Goal: Task Accomplishment & Management: Manage account settings

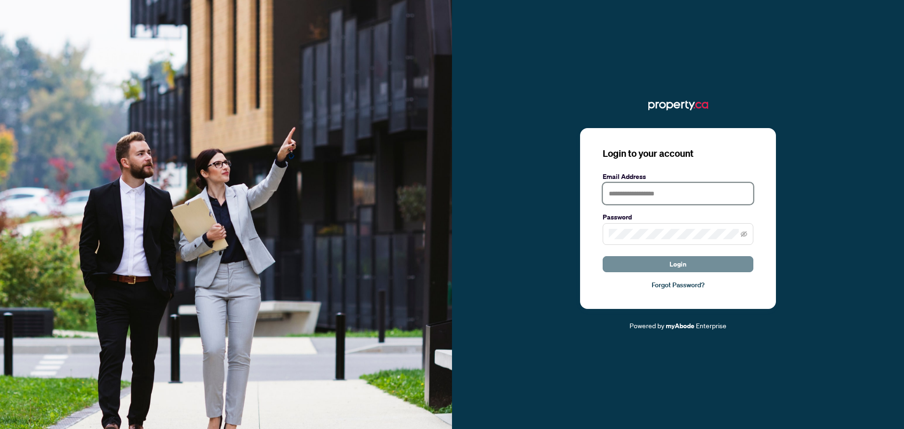
type input "**********"
click at [682, 264] on span "Login" at bounding box center [677, 263] width 17 height 15
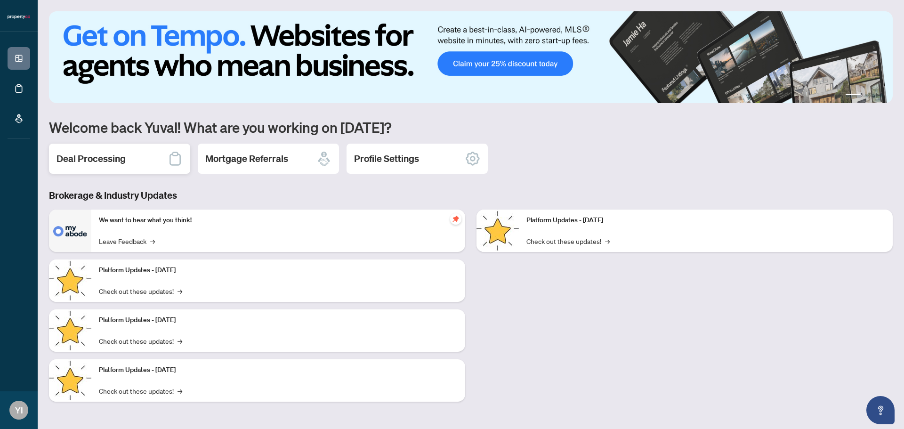
click at [173, 163] on icon at bounding box center [175, 158] width 15 height 15
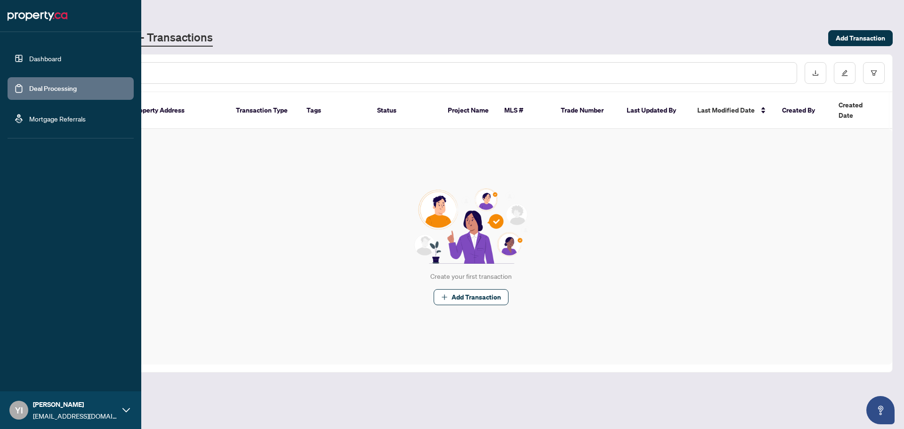
click at [29, 63] on link "Dashboard" at bounding box center [45, 58] width 32 height 8
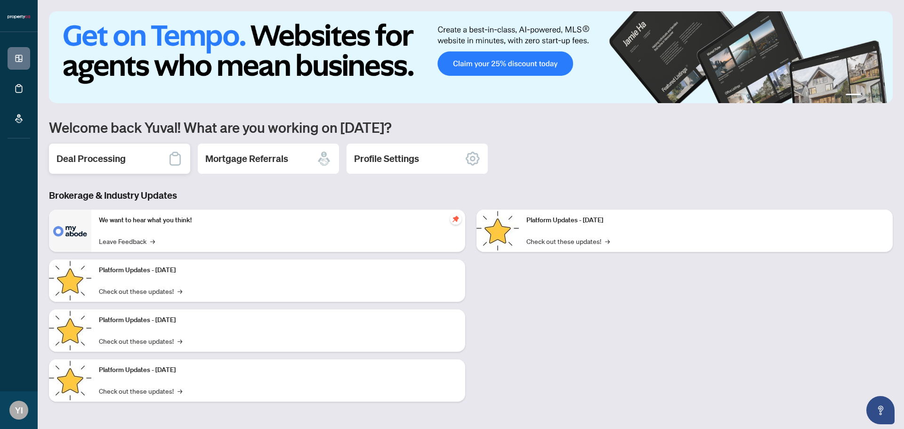
click at [161, 165] on div "Deal Processing" at bounding box center [119, 159] width 141 height 30
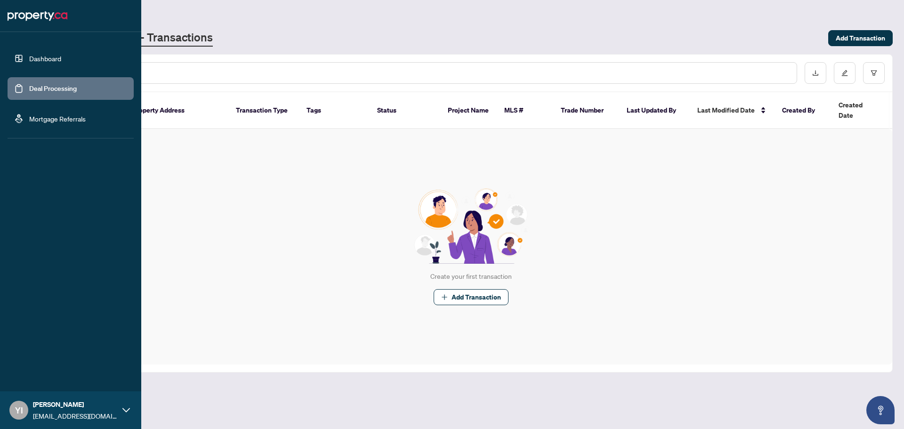
click at [29, 61] on link "Dashboard" at bounding box center [45, 58] width 32 height 8
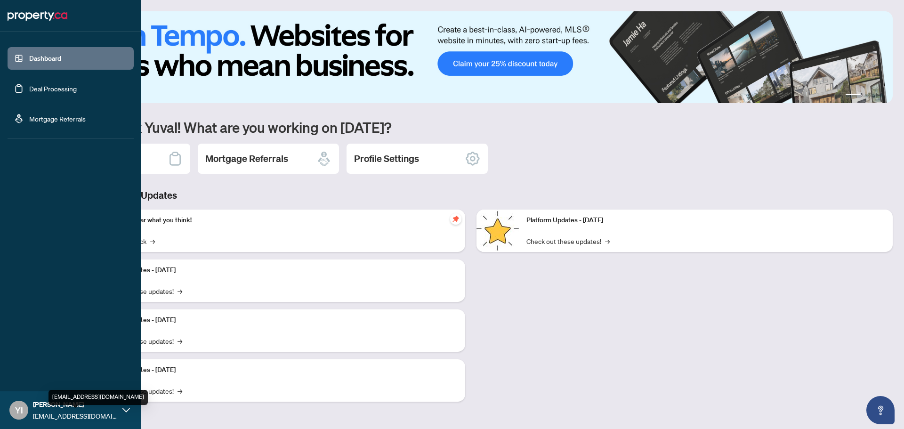
click at [42, 414] on span "[EMAIL_ADDRESS][DOMAIN_NAME]" at bounding box center [75, 415] width 85 height 10
click at [44, 379] on span "Profile Settings" at bounding box center [49, 373] width 45 height 15
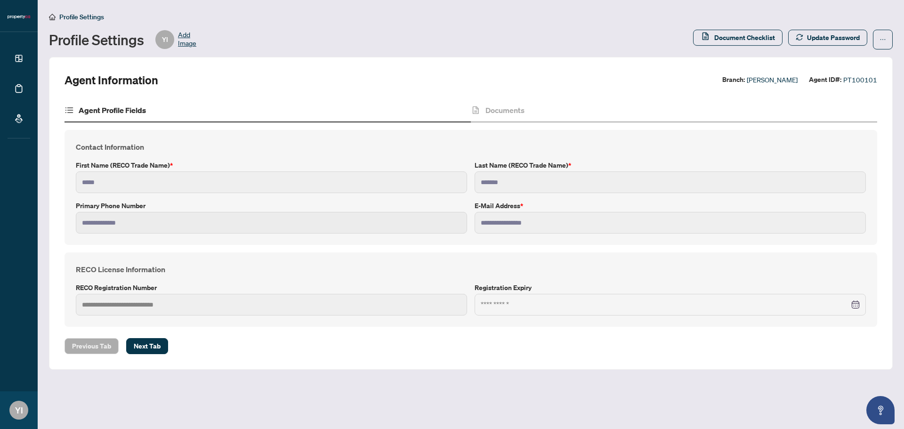
click at [142, 118] on div "Agent Profile Fields" at bounding box center [267, 111] width 406 height 24
click at [501, 114] on h4 "Documents" at bounding box center [504, 109] width 39 height 11
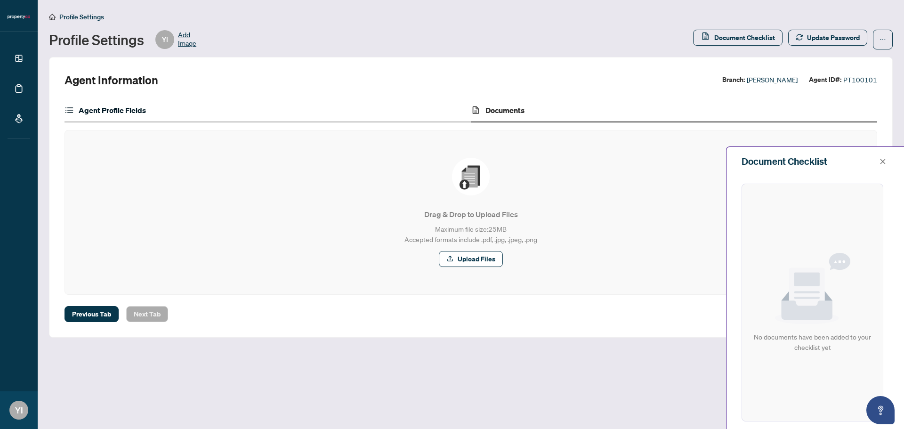
click at [141, 108] on h4 "Agent Profile Fields" at bounding box center [112, 109] width 67 height 11
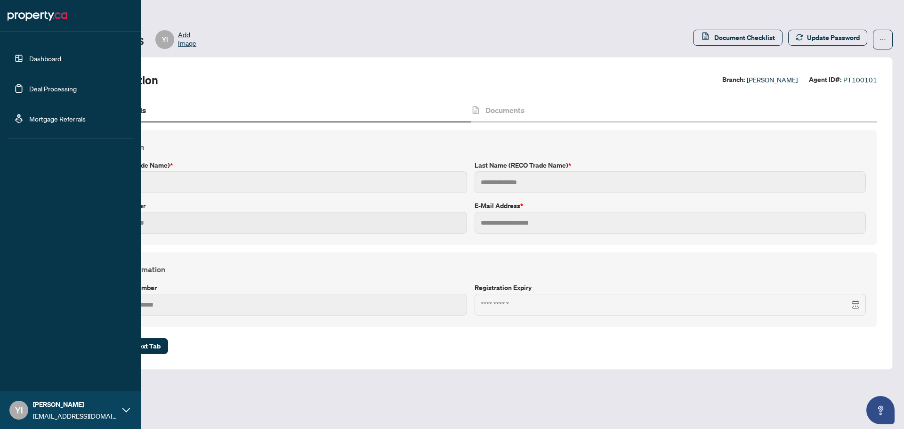
type input "*****"
type input "*******"
type input "**********"
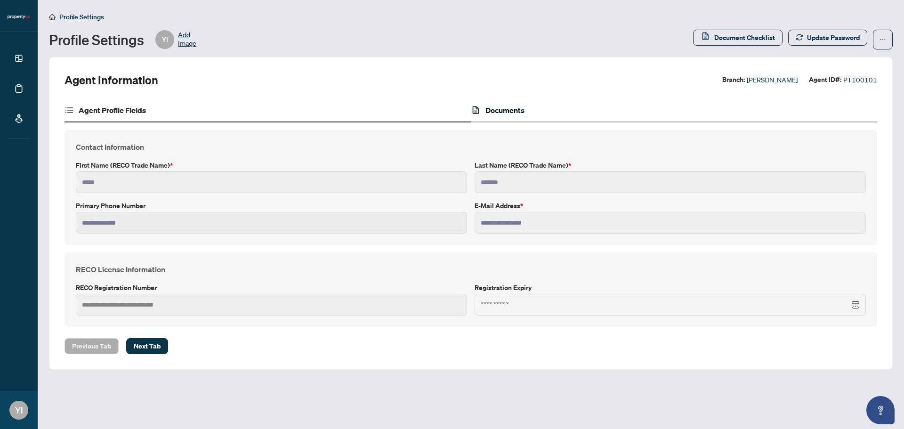
click at [523, 295] on div at bounding box center [669, 305] width 391 height 22
click at [850, 308] on div at bounding box center [669, 304] width 379 height 10
click at [198, 165] on label "First Name (RECO Trade Name) *" at bounding box center [271, 165] width 391 height 10
click at [111, 202] on label "Primary Phone Number" at bounding box center [271, 205] width 391 height 10
click at [71, 101] on div "Agent Profile Fields" at bounding box center [267, 111] width 406 height 24
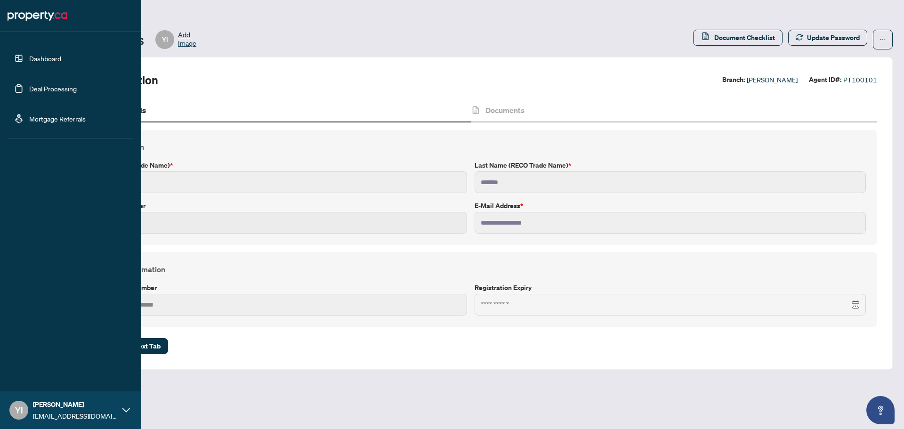
click at [0, 121] on ul "Dashboard Deal Processing Mortgage Referrals" at bounding box center [70, 89] width 141 height 98
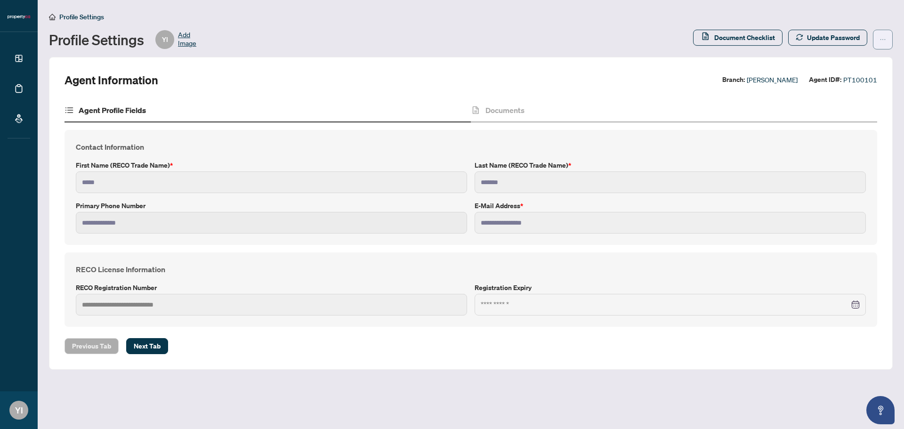
click at [883, 38] on icon "ellipsis" at bounding box center [882, 39] width 7 height 7
drag, startPoint x: 315, startPoint y: 348, endPoint x: 189, endPoint y: 370, distance: 127.5
click at [294, 361] on div "**********" at bounding box center [470, 213] width 843 height 312
click at [127, 345] on button "Next Tab" at bounding box center [147, 346] width 42 height 16
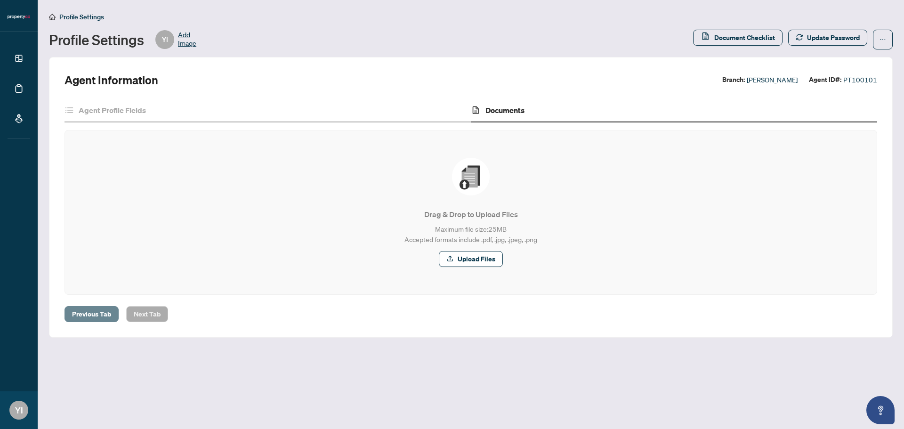
click at [101, 312] on span "Previous Tab" at bounding box center [91, 313] width 39 height 15
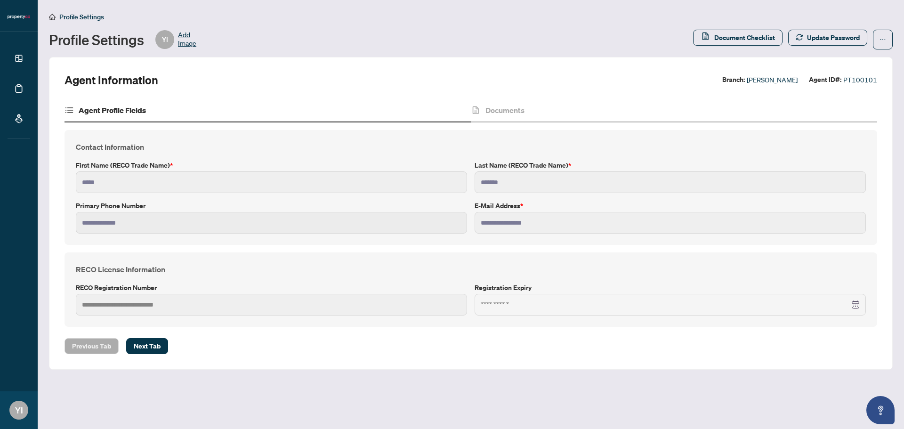
click at [617, 296] on div at bounding box center [669, 305] width 391 height 22
click at [578, 102] on div "Documents" at bounding box center [674, 111] width 406 height 24
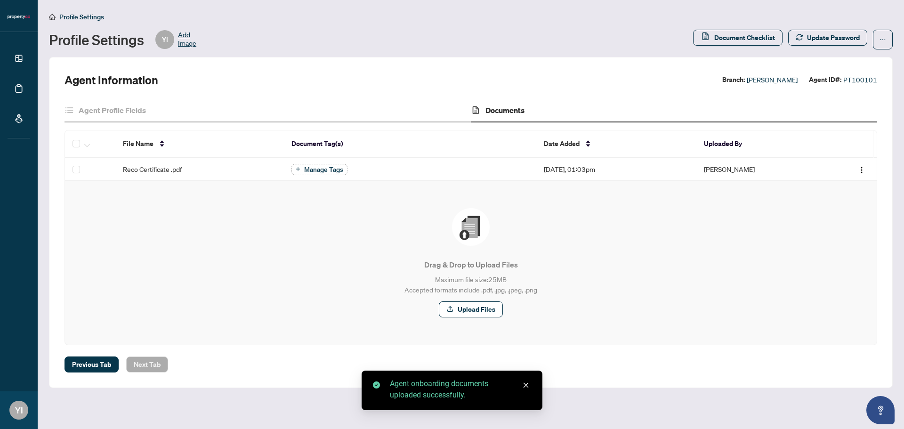
click at [277, 342] on div "Drag & Drop to Upload Files Maximum file size: 25 MB Accepted formats include .…" at bounding box center [470, 263] width 811 height 164
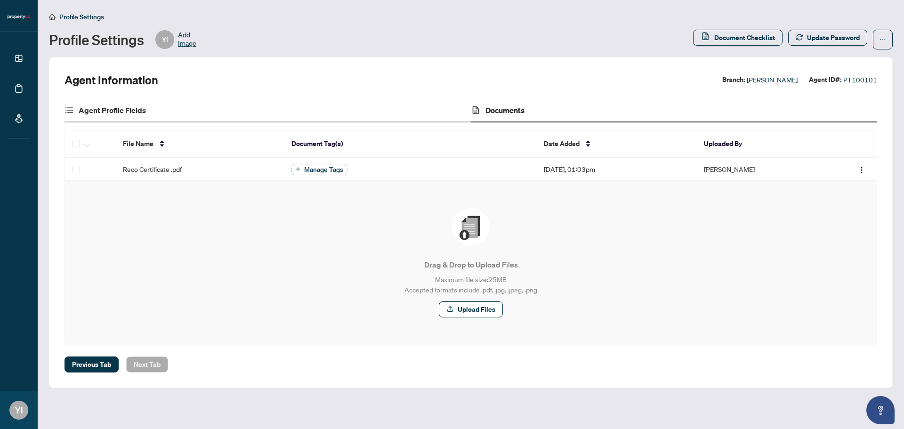
click at [176, 118] on div "Agent Profile Fields" at bounding box center [267, 111] width 406 height 24
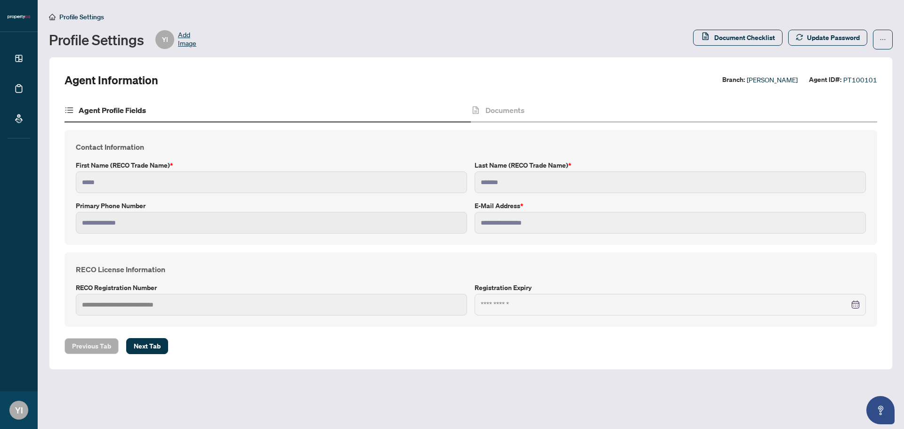
click at [500, 299] on div at bounding box center [669, 305] width 391 height 22
drag, startPoint x: 521, startPoint y: 291, endPoint x: 546, endPoint y: 300, distance: 26.5
click at [521, 291] on label "Registration Expiry" at bounding box center [669, 287] width 391 height 10
click at [878, 412] on icon "Open asap" at bounding box center [880, 410] width 12 height 12
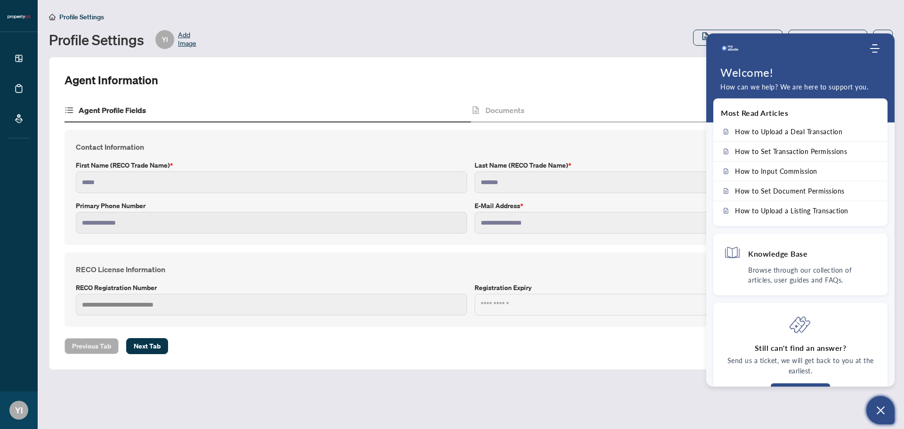
click at [873, 409] on button "Open asap" at bounding box center [880, 410] width 28 height 28
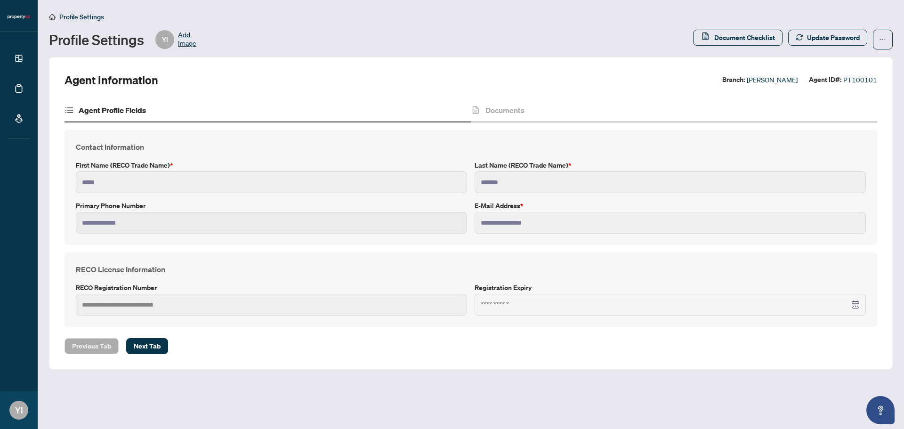
click at [882, 26] on div "Profile Settings Profile Settings YI Add Image Document Checklist Update Passwo…" at bounding box center [470, 30] width 843 height 38
click at [878, 36] on button "button" at bounding box center [882, 40] width 20 height 20
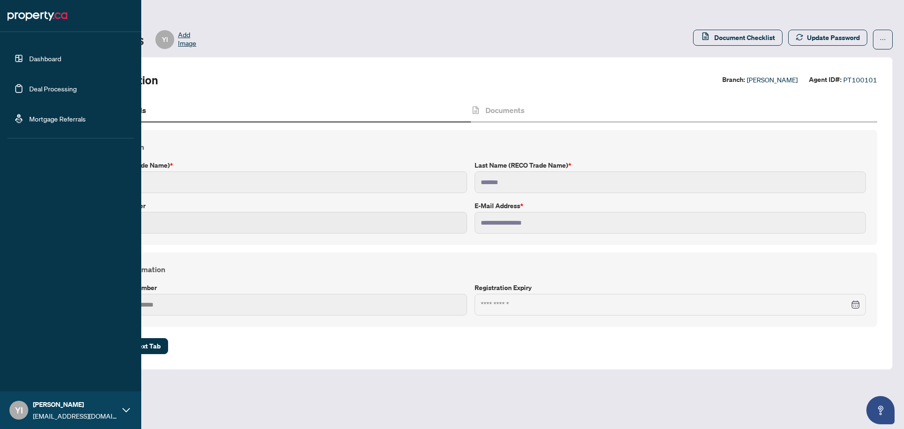
click at [29, 59] on link "Dashboard" at bounding box center [45, 58] width 32 height 8
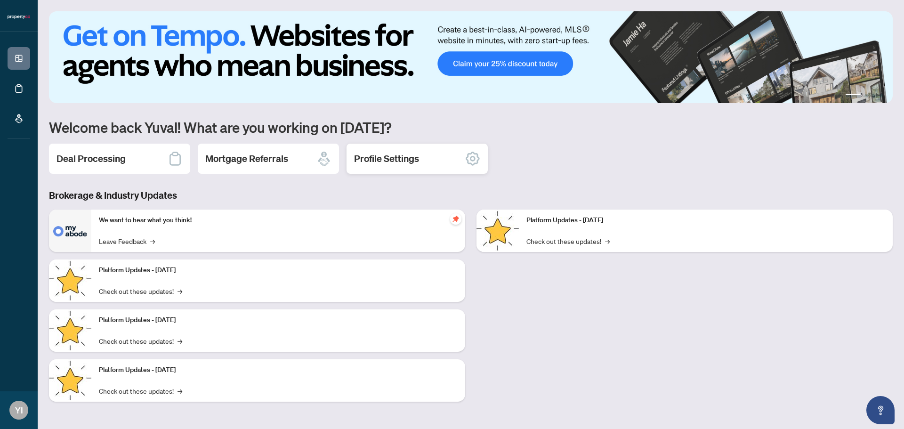
click at [424, 167] on div "Profile Settings" at bounding box center [416, 159] width 141 height 30
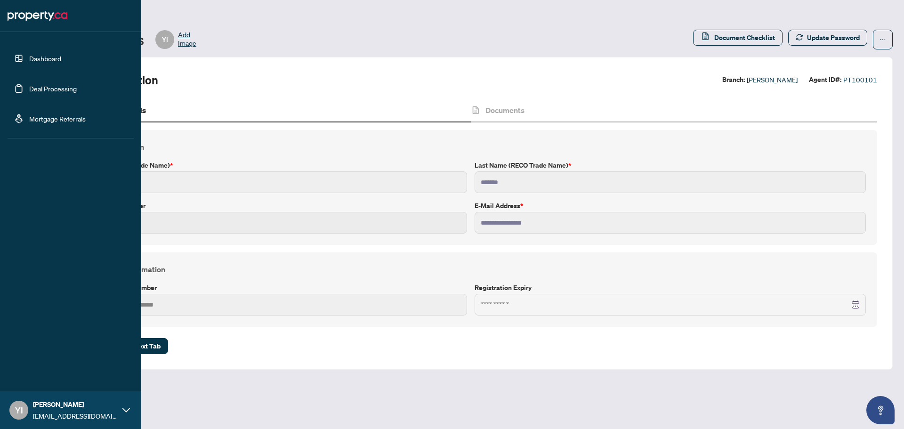
click at [33, 54] on link "Dashboard" at bounding box center [45, 58] width 32 height 8
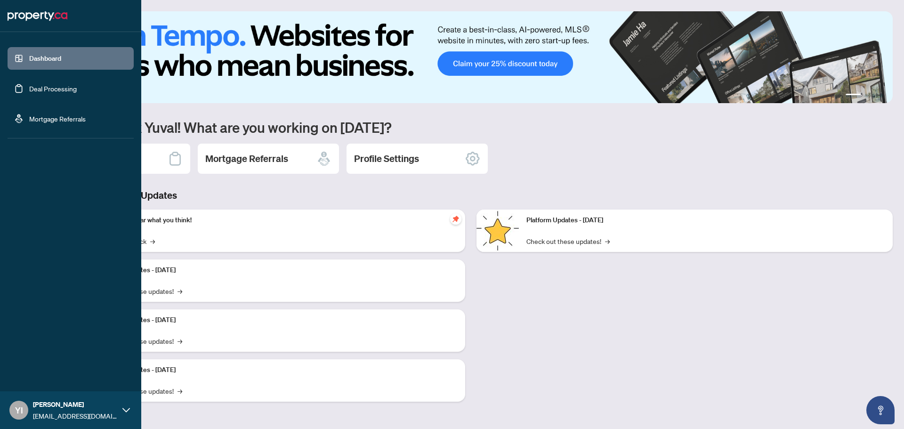
click at [18, 104] on ul "Dashboard Deal Processing Mortgage Referrals" at bounding box center [71, 88] width 126 height 83
drag, startPoint x: 22, startPoint y: 112, endPoint x: 31, endPoint y: 96, distance: 18.3
click at [29, 114] on link "Mortgage Referrals" at bounding box center [57, 118] width 56 height 8
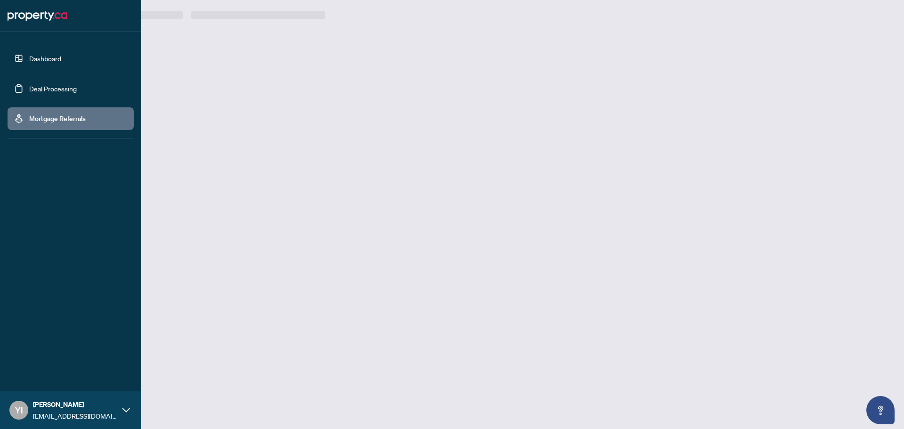
click at [40, 89] on link "Deal Processing" at bounding box center [53, 88] width 48 height 8
